Goal: Check status: Check status

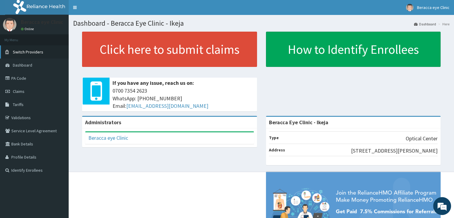
click at [42, 52] on link "Switch Providers" at bounding box center [34, 51] width 69 height 13
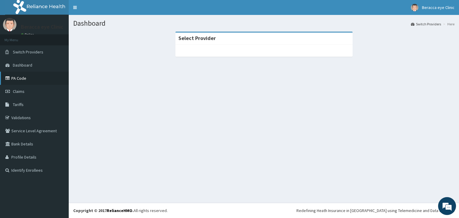
click at [20, 78] on link "PA Code" at bounding box center [34, 78] width 69 height 13
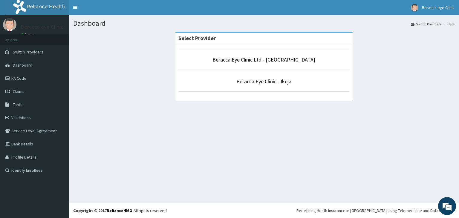
click at [228, 63] on p "Beracca Eye Clinic Ltd - [GEOGRAPHIC_DATA]" at bounding box center [263, 60] width 171 height 8
click at [253, 60] on link "Beracca Eye Clinic Ltd - Lekki" at bounding box center [263, 59] width 103 height 7
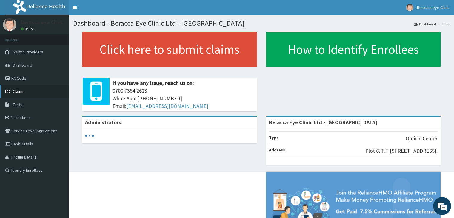
click at [25, 92] on link "Claims" at bounding box center [34, 91] width 69 height 13
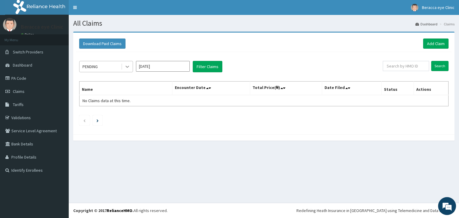
click at [126, 66] on icon at bounding box center [127, 67] width 4 height 2
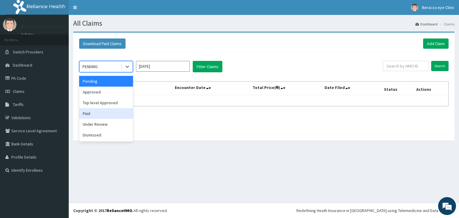
click at [85, 113] on div "Paid" at bounding box center [106, 113] width 54 height 11
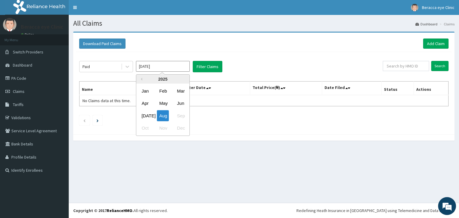
click at [178, 62] on input "[DATE]" at bounding box center [163, 66] width 54 height 11
click at [143, 114] on div "Jul" at bounding box center [145, 115] width 12 height 11
type input "Jul 2025"
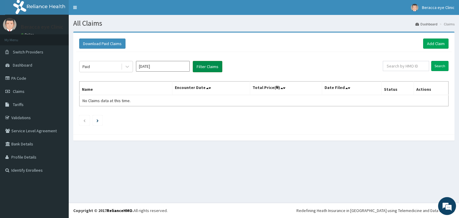
click at [215, 65] on button "Filter Claims" at bounding box center [208, 66] width 30 height 11
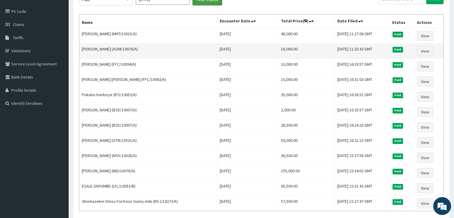
scroll to position [90, 0]
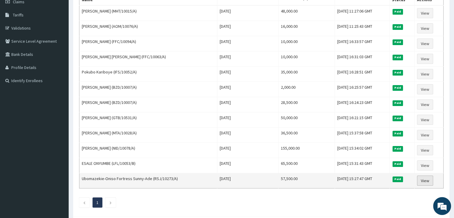
click at [426, 180] on link "View" at bounding box center [425, 181] width 16 height 10
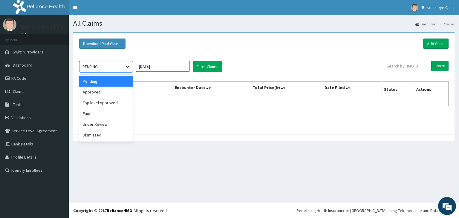
click at [127, 66] on icon at bounding box center [127, 67] width 6 height 6
click at [90, 115] on div "Paid" at bounding box center [106, 113] width 54 height 11
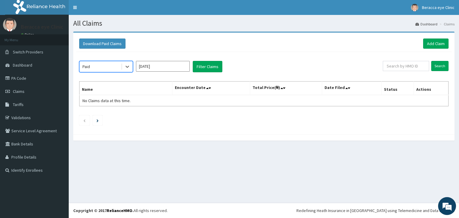
click at [176, 67] on input "Aug 2025" at bounding box center [163, 66] width 54 height 11
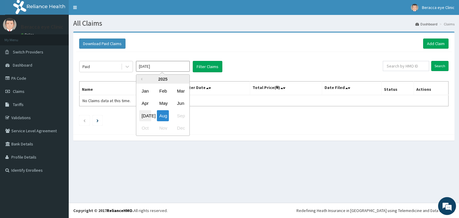
click at [145, 113] on div "Jul" at bounding box center [145, 115] width 12 height 11
type input "Jul 2025"
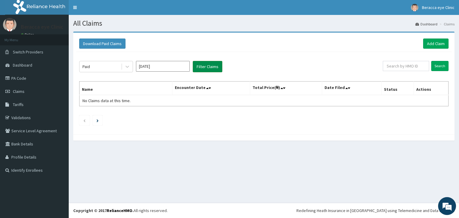
click at [220, 67] on button "Filter Claims" at bounding box center [208, 66] width 30 height 11
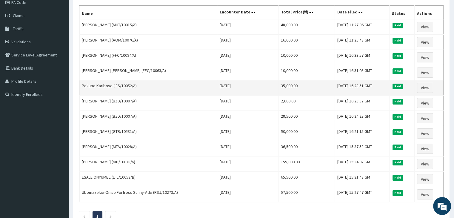
scroll to position [90, 0]
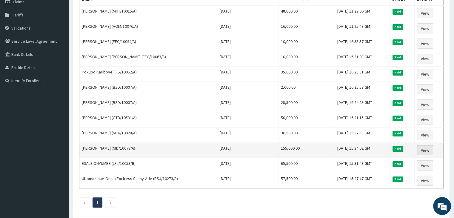
click at [422, 149] on link "View" at bounding box center [425, 150] width 16 height 10
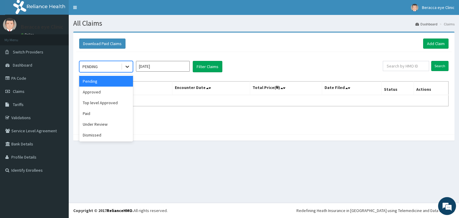
click at [130, 67] on icon at bounding box center [127, 67] width 6 height 6
click at [99, 111] on div "Paid" at bounding box center [106, 113] width 54 height 11
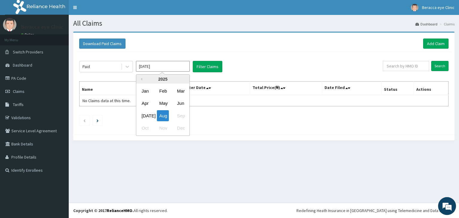
click at [179, 62] on input "Aug 2025" at bounding box center [163, 66] width 54 height 11
click at [141, 115] on div "Jul" at bounding box center [145, 115] width 12 height 11
type input "Jul 2025"
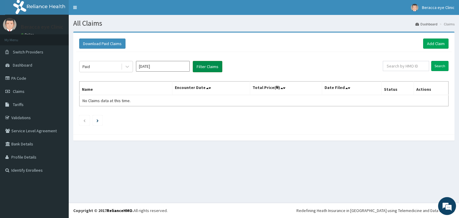
click at [208, 65] on button "Filter Claims" at bounding box center [208, 66] width 30 height 11
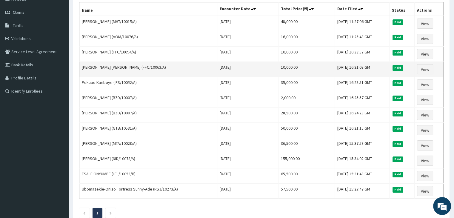
scroll to position [90, 0]
